Goal: Find specific page/section: Find specific page/section

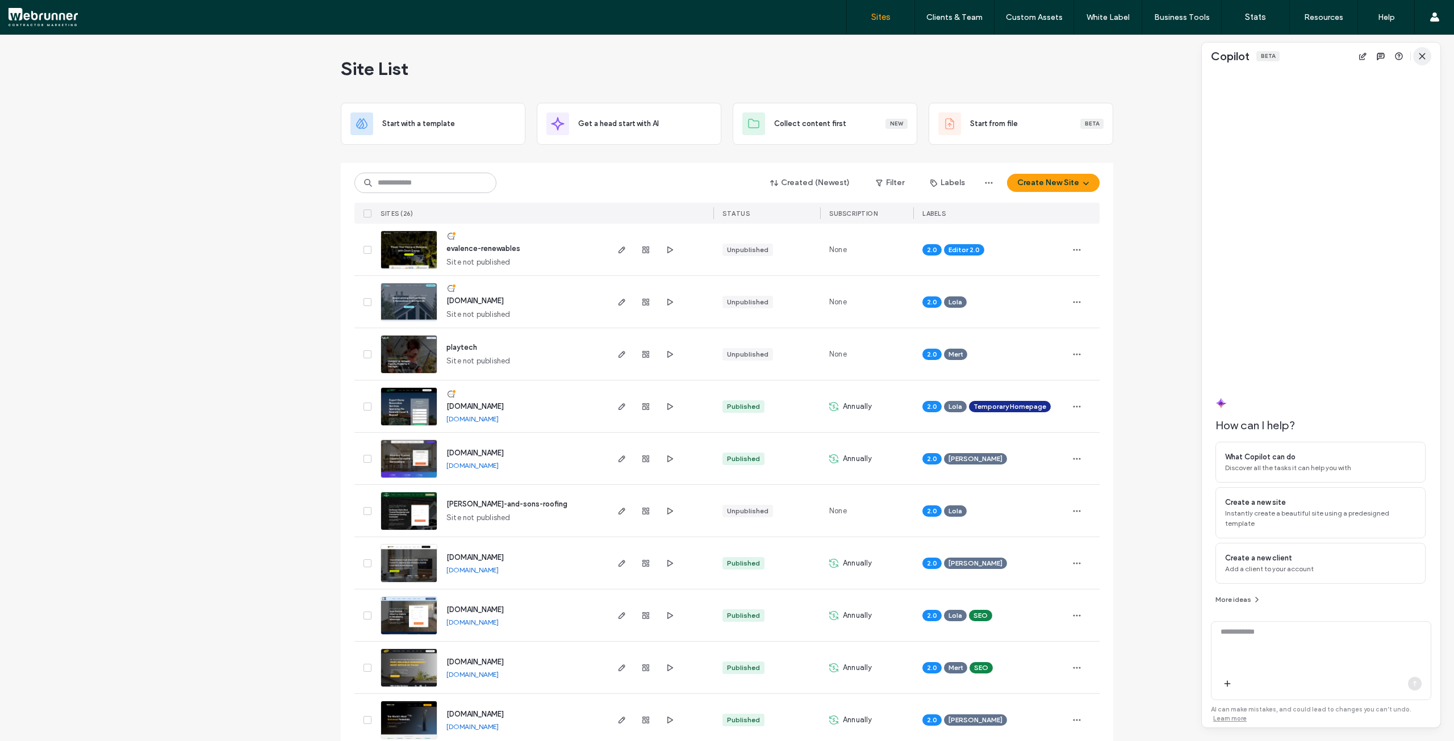
click at [1427, 57] on span "button" at bounding box center [1422, 56] width 18 height 18
click at [618, 356] on use "button" at bounding box center [621, 354] width 7 height 7
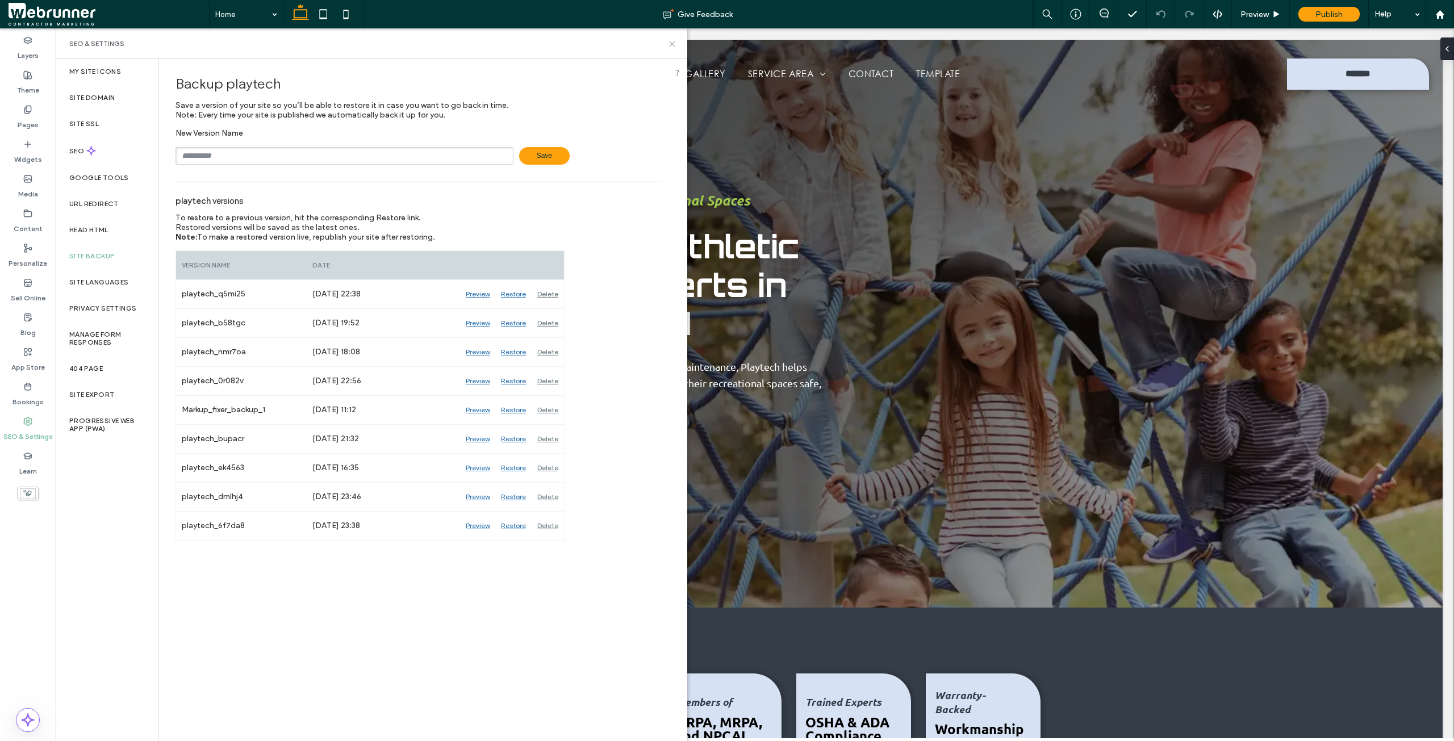
click at [674, 40] on icon at bounding box center [672, 44] width 9 height 9
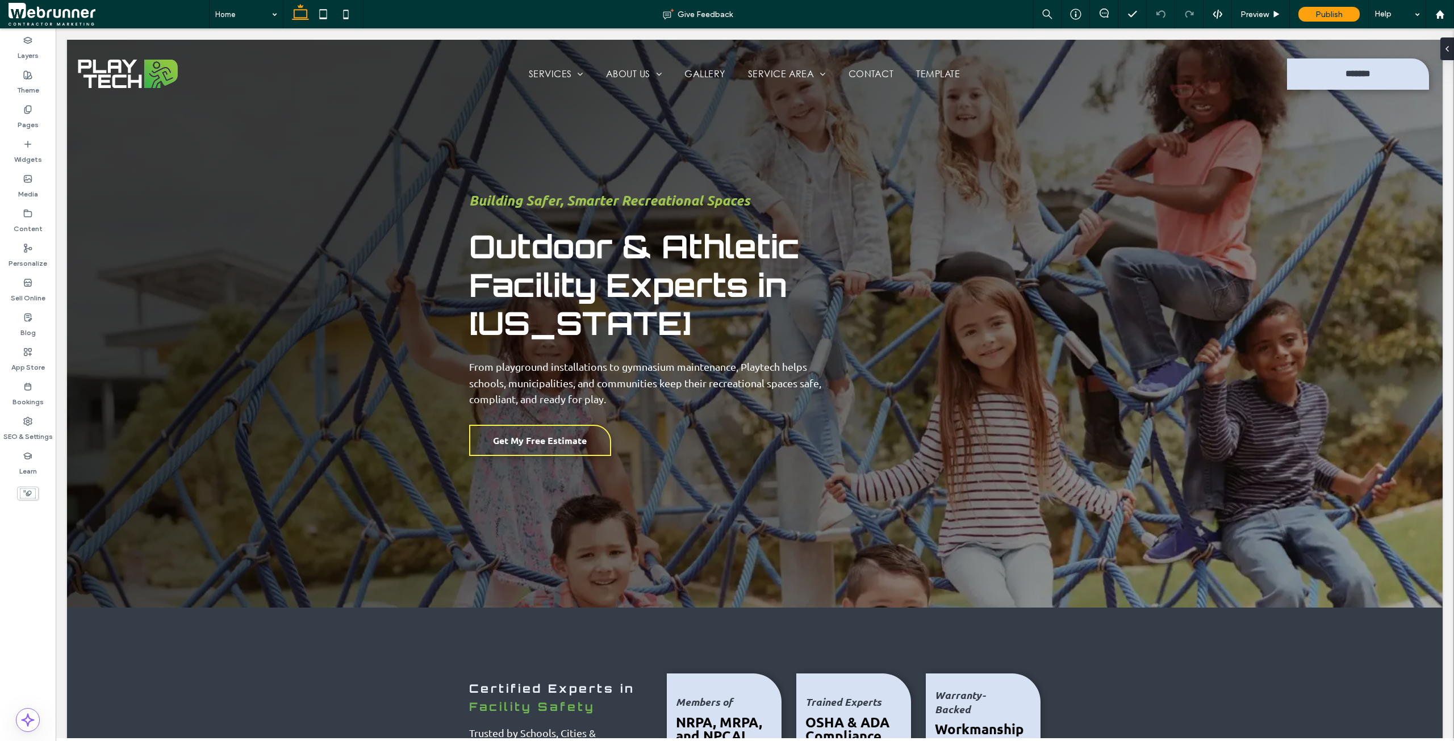
click at [27, 628] on div "Layers Theme Pages Widgets Media Content Personalize Sell Online Blog App Store…" at bounding box center [28, 384] width 56 height 713
click at [37, 107] on div "Pages" at bounding box center [28, 117] width 56 height 35
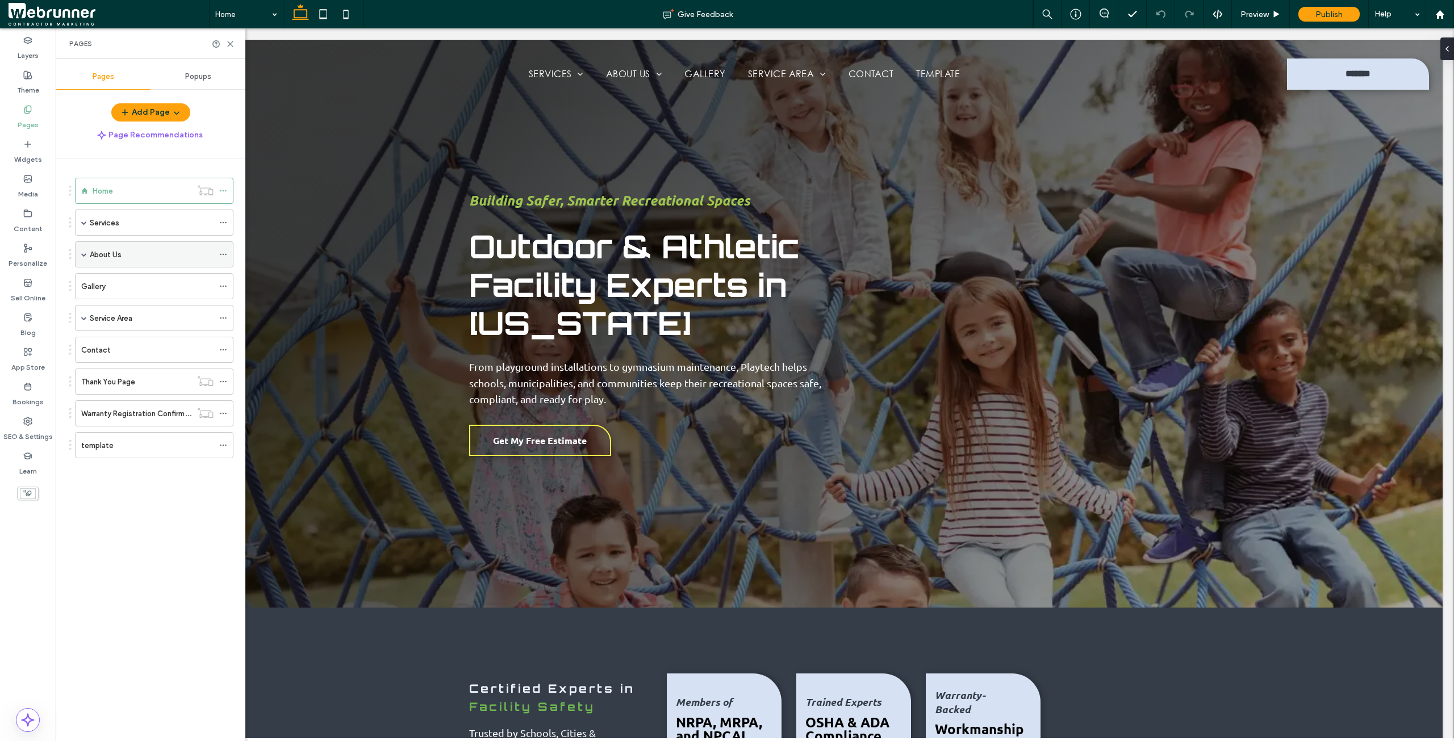
click at [107, 253] on label "About Us" at bounding box center [106, 255] width 32 height 20
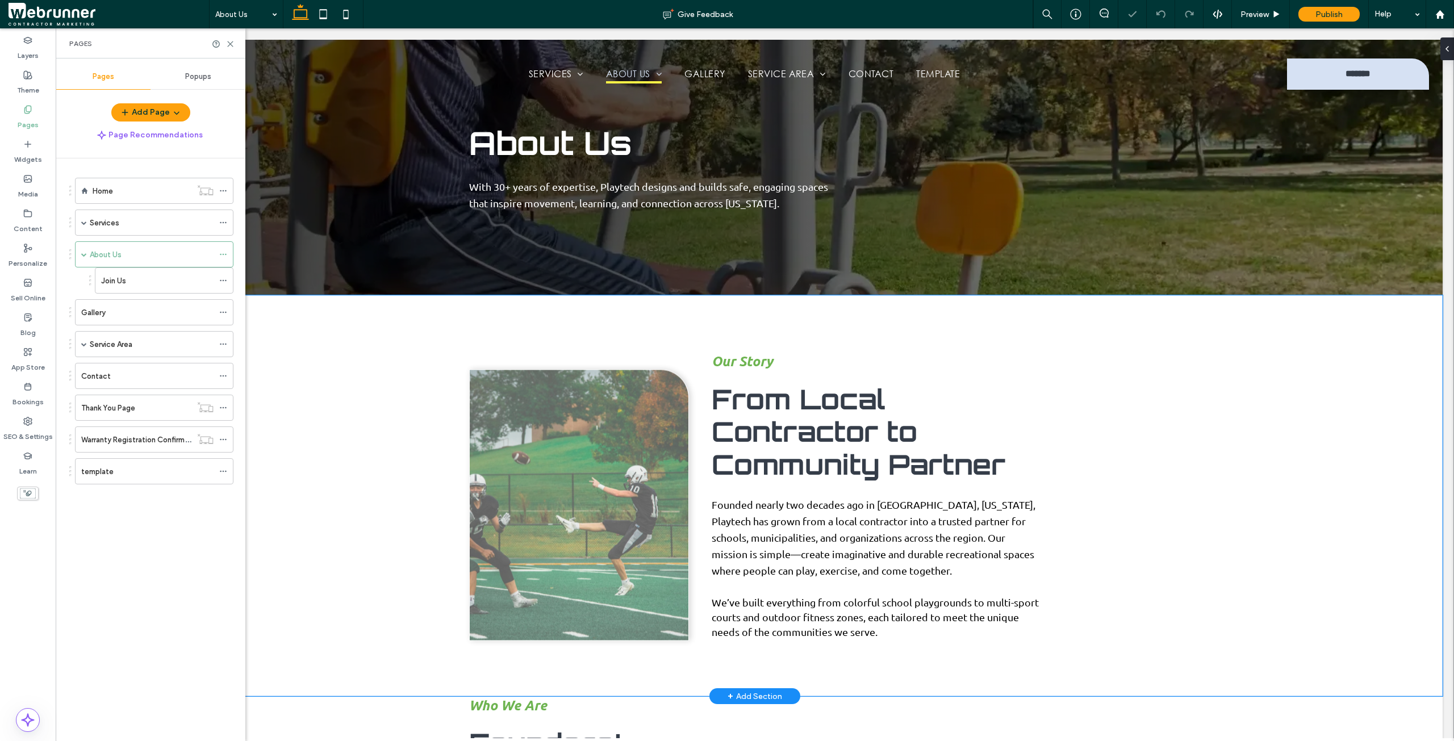
click at [365, 410] on div "Our Story From Local Contractor to Community Partner Founded nearly two decades…" at bounding box center [754, 495] width 1375 height 401
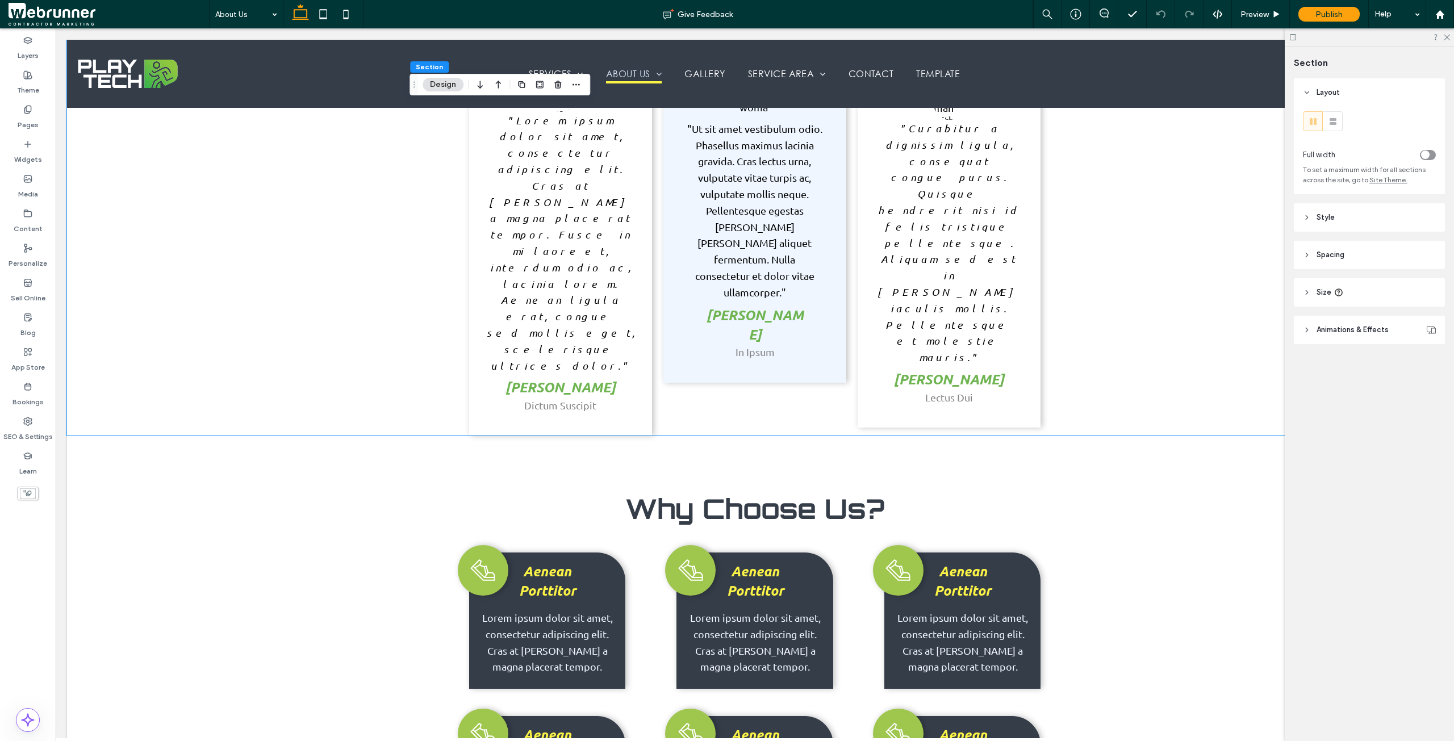
scroll to position [1817, 0]
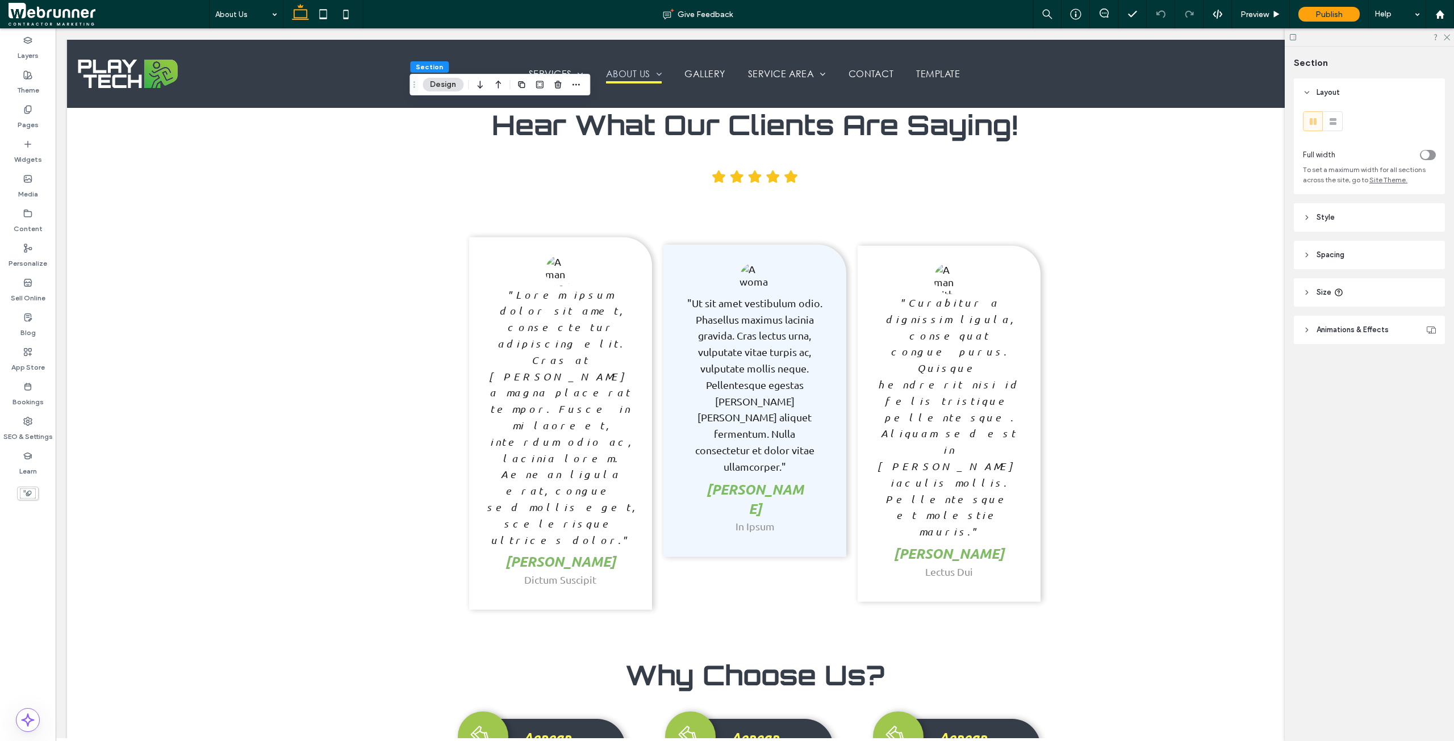
click at [1296, 39] on icon at bounding box center [1293, 37] width 9 height 9
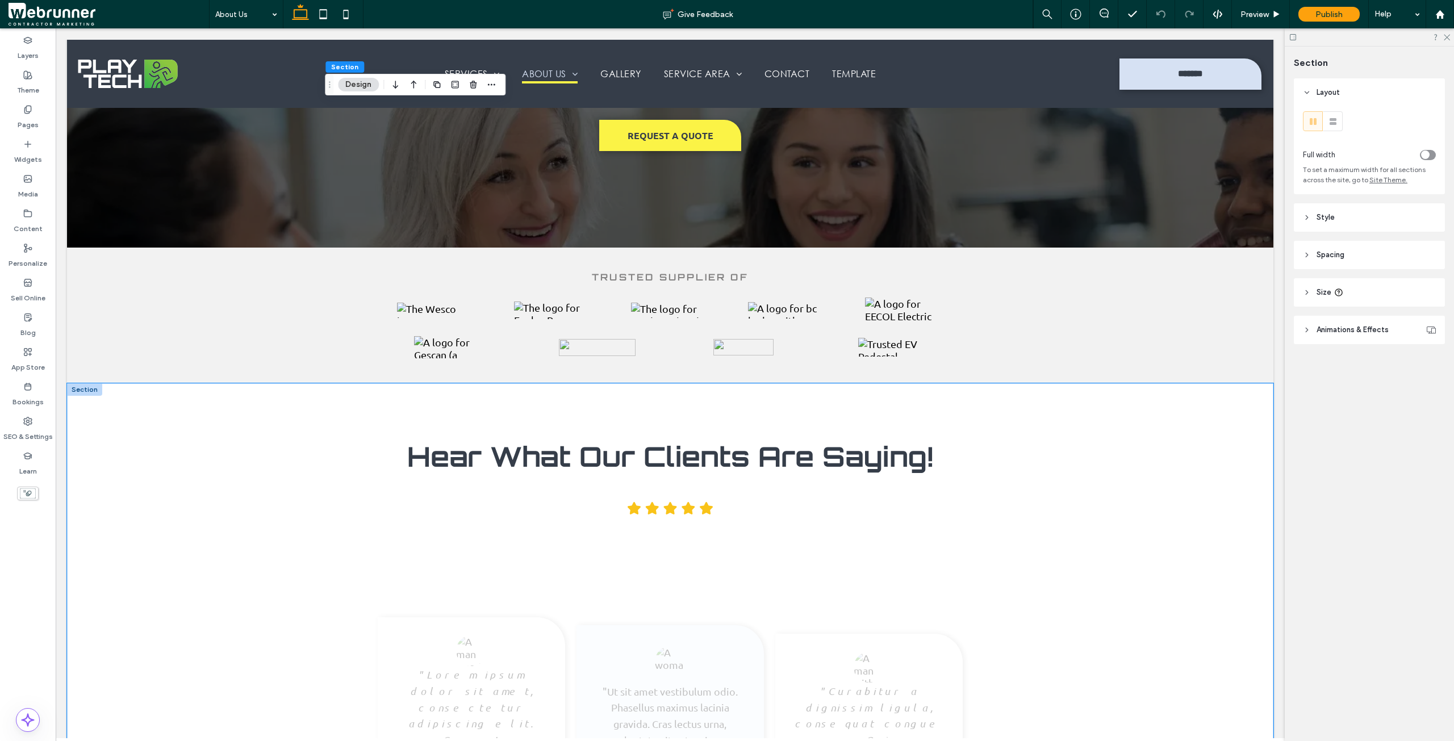
scroll to position [1363, 0]
